Goal: Task Accomplishment & Management: Manage account settings

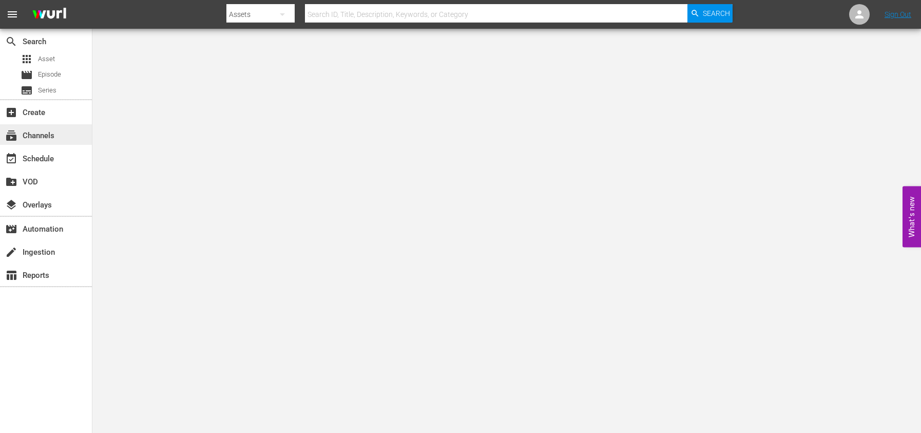
click at [39, 133] on div "subscriptions Channels" at bounding box center [29, 133] width 58 height 9
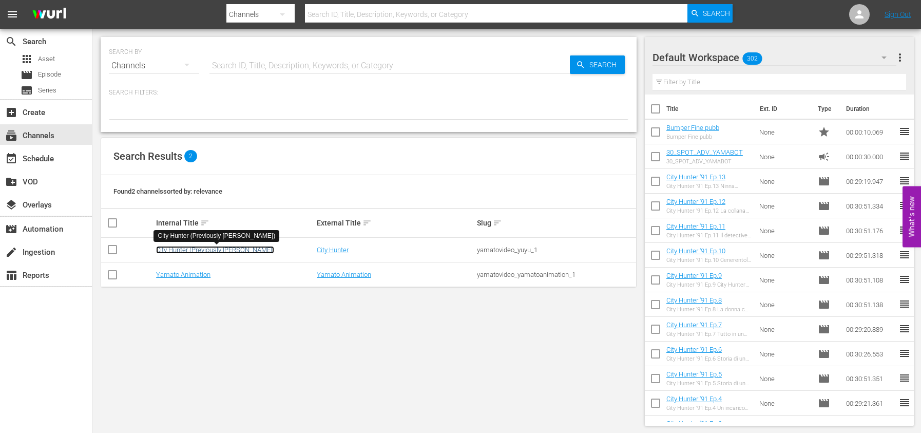
click at [166, 247] on link "City Hunter (Previously [PERSON_NAME])" at bounding box center [215, 250] width 118 height 8
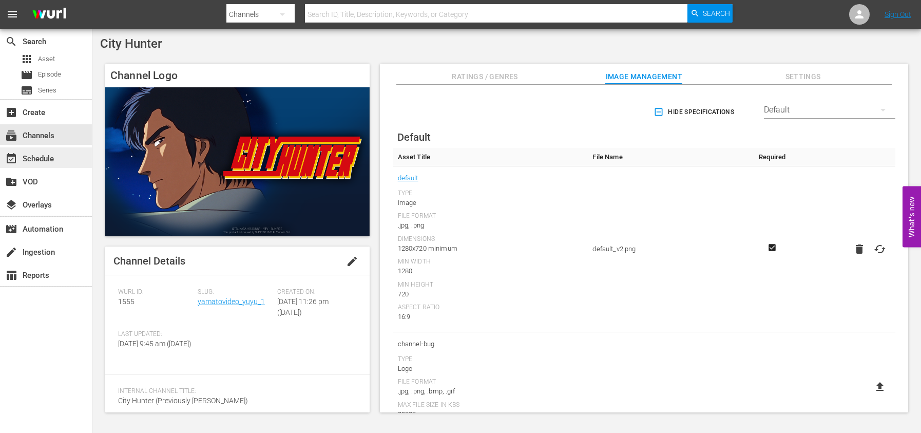
click at [52, 162] on div "event_available Schedule" at bounding box center [29, 157] width 58 height 9
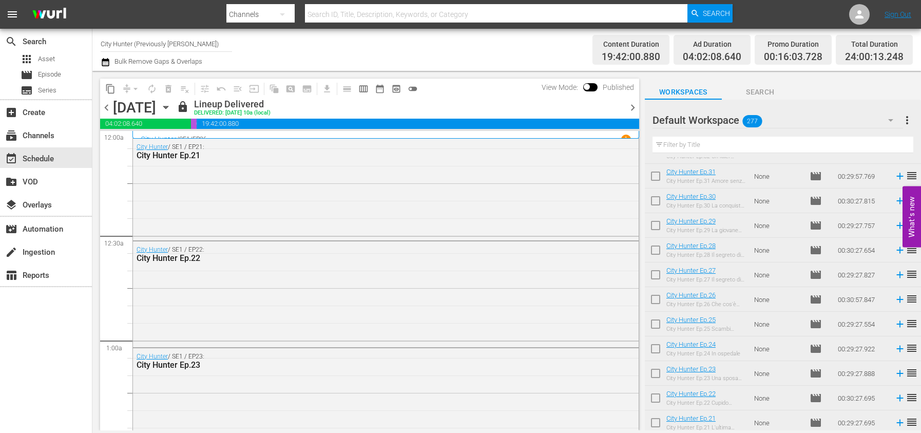
scroll to position [2707, 0]
click at [633, 110] on span "chevron_right" at bounding box center [633, 107] width 13 height 13
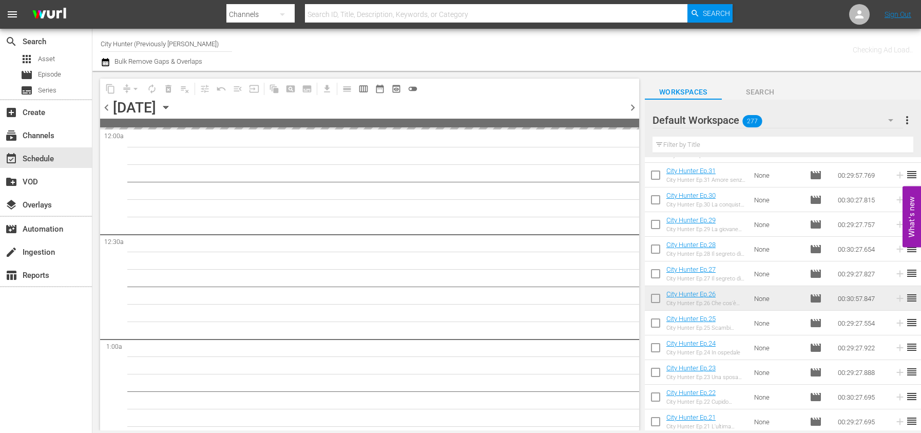
click at [633, 110] on span "chevron_right" at bounding box center [633, 107] width 13 height 13
